Goal: Check status

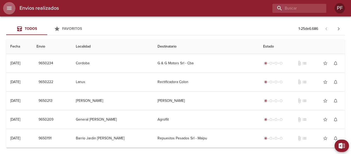
click at [8, 9] on icon "menu" at bounding box center [9, 8] width 5 height 3
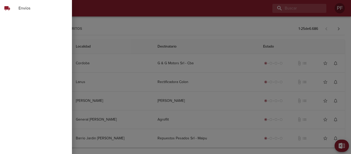
click at [31, 7] on span "Envíos" at bounding box center [43, 8] width 49 height 6
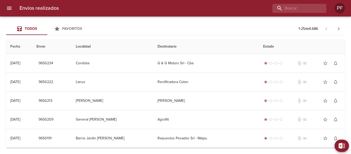
click at [294, 14] on div "Envios realizados PF" at bounding box center [175, 8] width 351 height 16
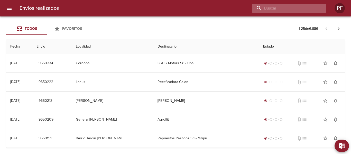
click at [293, 9] on input "buscar" at bounding box center [285, 8] width 66 height 9
paste input "9618273"
type input "9618273"
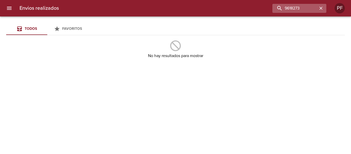
click at [323, 9] on icon "button" at bounding box center [321, 8] width 5 height 5
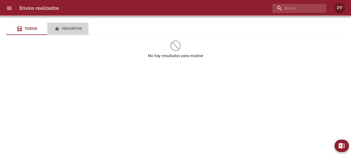
click at [61, 29] on div "Favoritos" at bounding box center [68, 29] width 28 height 6
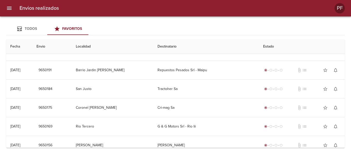
scroll to position [77, 0]
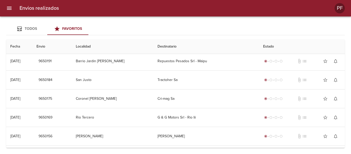
click at [27, 27] on span "Todos" at bounding box center [31, 28] width 12 height 4
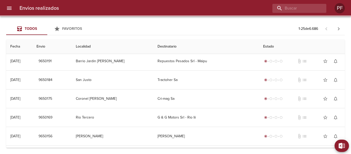
scroll to position [0, 0]
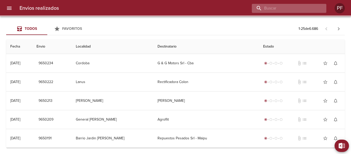
click at [301, 11] on input "buscar" at bounding box center [285, 8] width 66 height 9
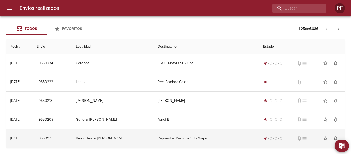
click at [341, 140] on div "Exportar a Excel Desde Hasta Descargar Exportar Todos Favoritos 1 - 25 de 6.686…" at bounding box center [175, 77] width 351 height 154
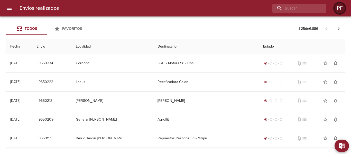
click at [337, 9] on div "PF" at bounding box center [340, 8] width 10 height 10
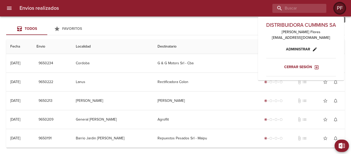
click at [337, 9] on div "PF" at bounding box center [340, 8] width 10 height 10
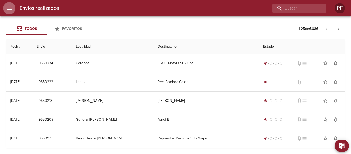
click at [11, 7] on icon "menu" at bounding box center [9, 8] width 5 height 3
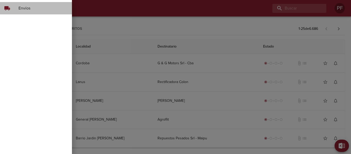
click at [12, 7] on div "local_shipping" at bounding box center [11, 8] width 14 height 6
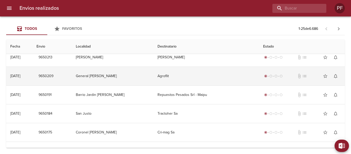
scroll to position [51, 0]
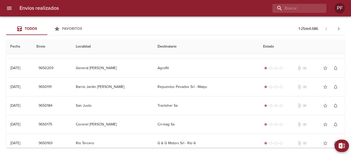
drag, startPoint x: 95, startPoint y: 43, endPoint x: 100, endPoint y: 46, distance: 6.3
click at [96, 43] on th "Localidad" at bounding box center [113, 46] width 82 height 15
click at [101, 47] on th "Localidad" at bounding box center [113, 46] width 82 height 15
click at [340, 28] on icon "button" at bounding box center [339, 29] width 6 height 6
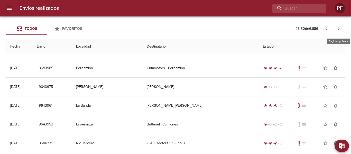
scroll to position [0, 0]
